Goal: Check status: Check status

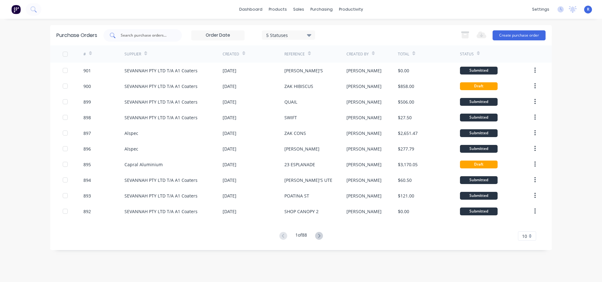
click at [166, 37] on input "text" at bounding box center [146, 35] width 52 height 6
type input "RW BUILT"
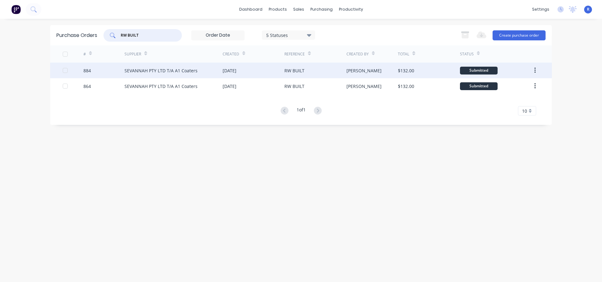
click at [236, 69] on div "25 Aug 2025" at bounding box center [229, 70] width 14 height 7
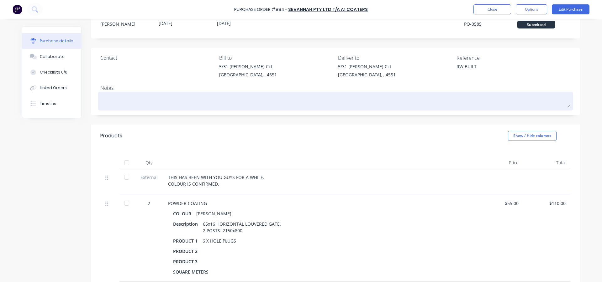
scroll to position [31, 0]
